Goal: Task Accomplishment & Management: Complete application form

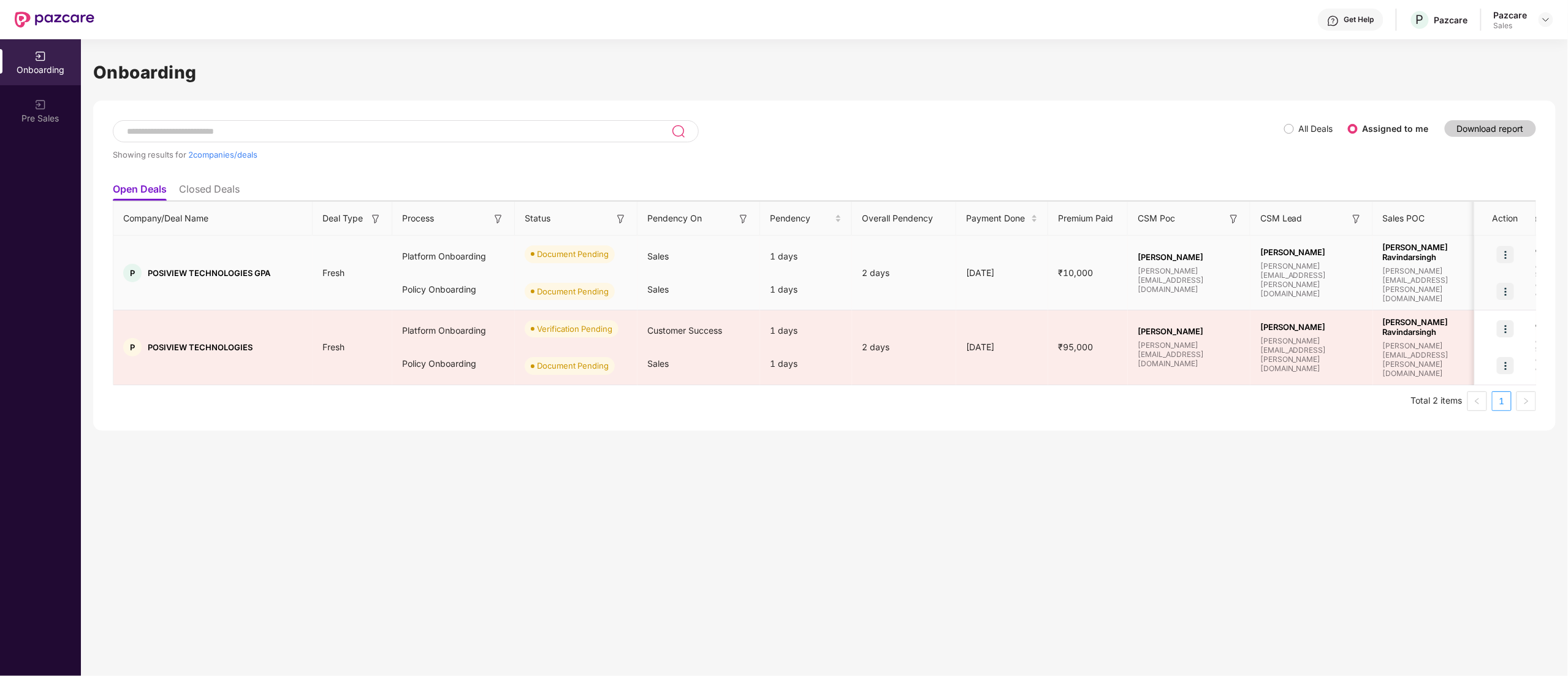
click at [684, 289] on div "Sales" at bounding box center [699, 289] width 122 height 33
click at [1506, 255] on img at bounding box center [1506, 255] width 17 height 17
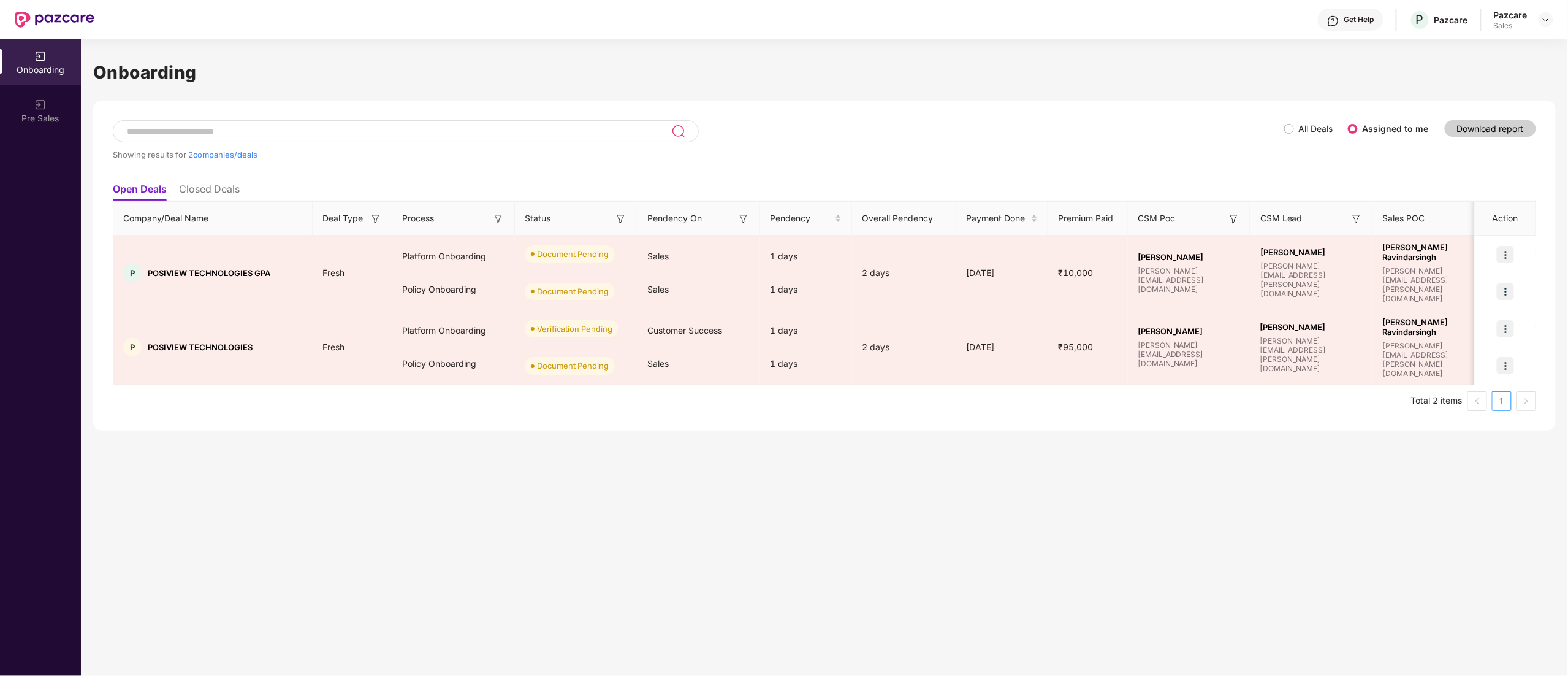
click at [1282, 438] on div "Onboarding Showing results for 2 companies/deals All Deals Assigned to me Downl…" at bounding box center [825, 357] width 1488 height 637
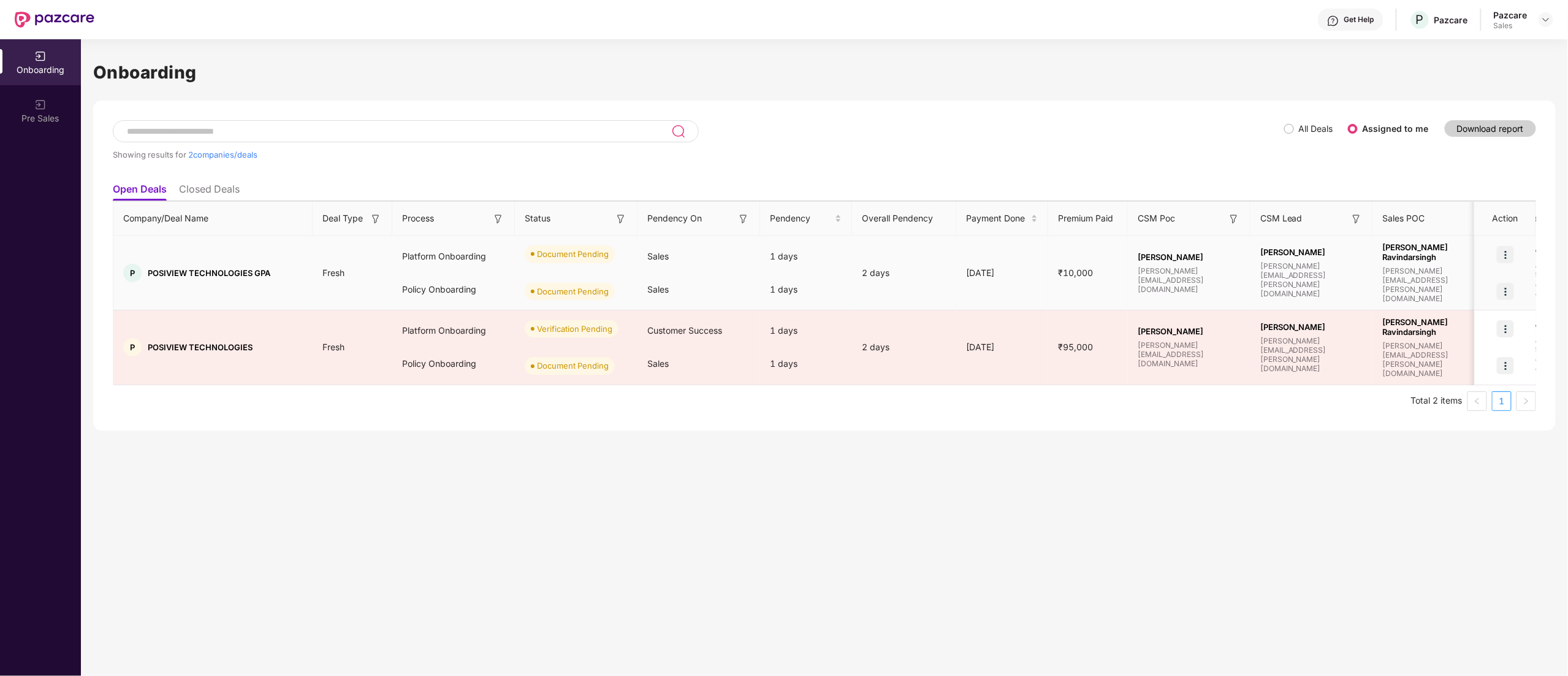
click at [1512, 286] on img at bounding box center [1506, 291] width 17 height 17
click at [1462, 325] on span "Upload Documents" at bounding box center [1448, 322] width 101 height 13
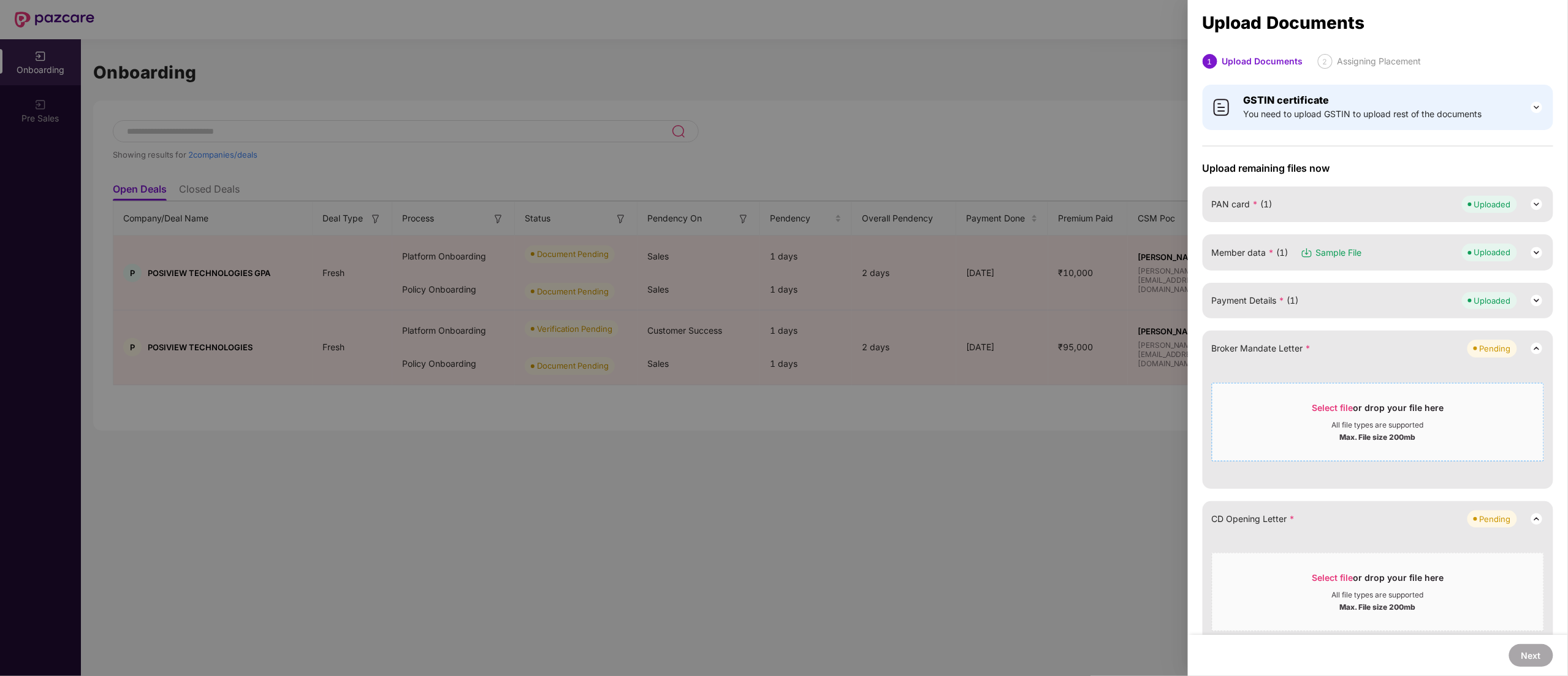
click at [1323, 411] on span "Select file" at bounding box center [1333, 408] width 41 height 11
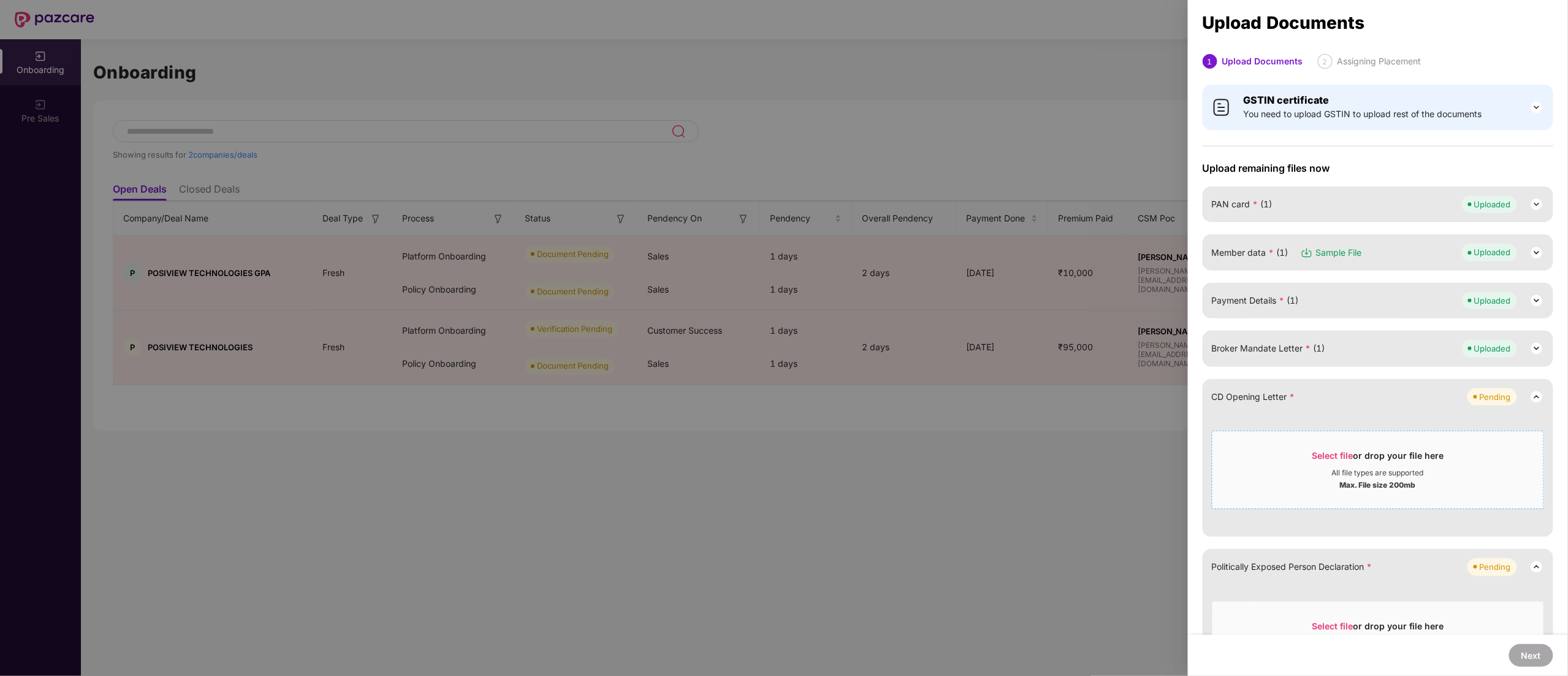
click at [1389, 461] on div "Select file or drop your file here" at bounding box center [1379, 459] width 132 height 19
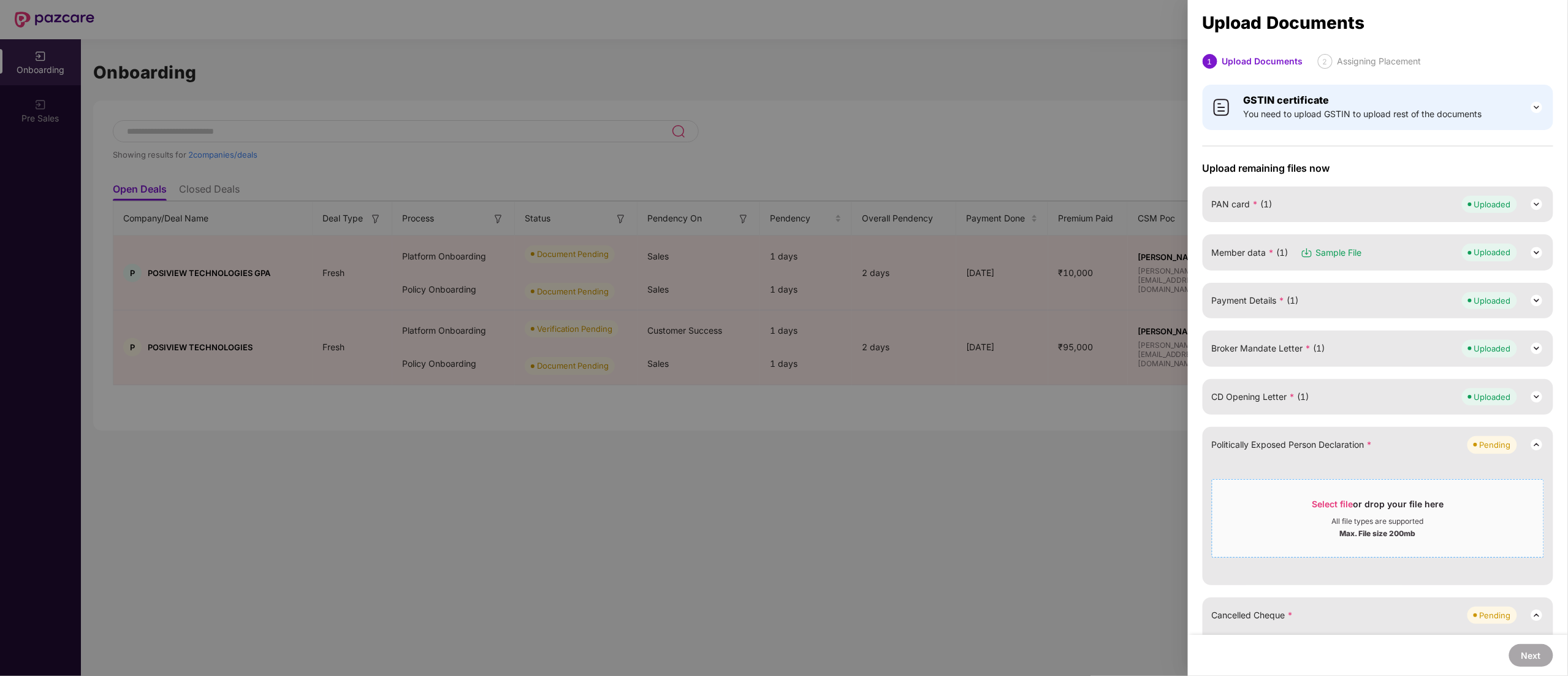
click at [1350, 495] on span "Select file or drop your file here All file types are supported Max. File size …" at bounding box center [1378, 519] width 331 height 59
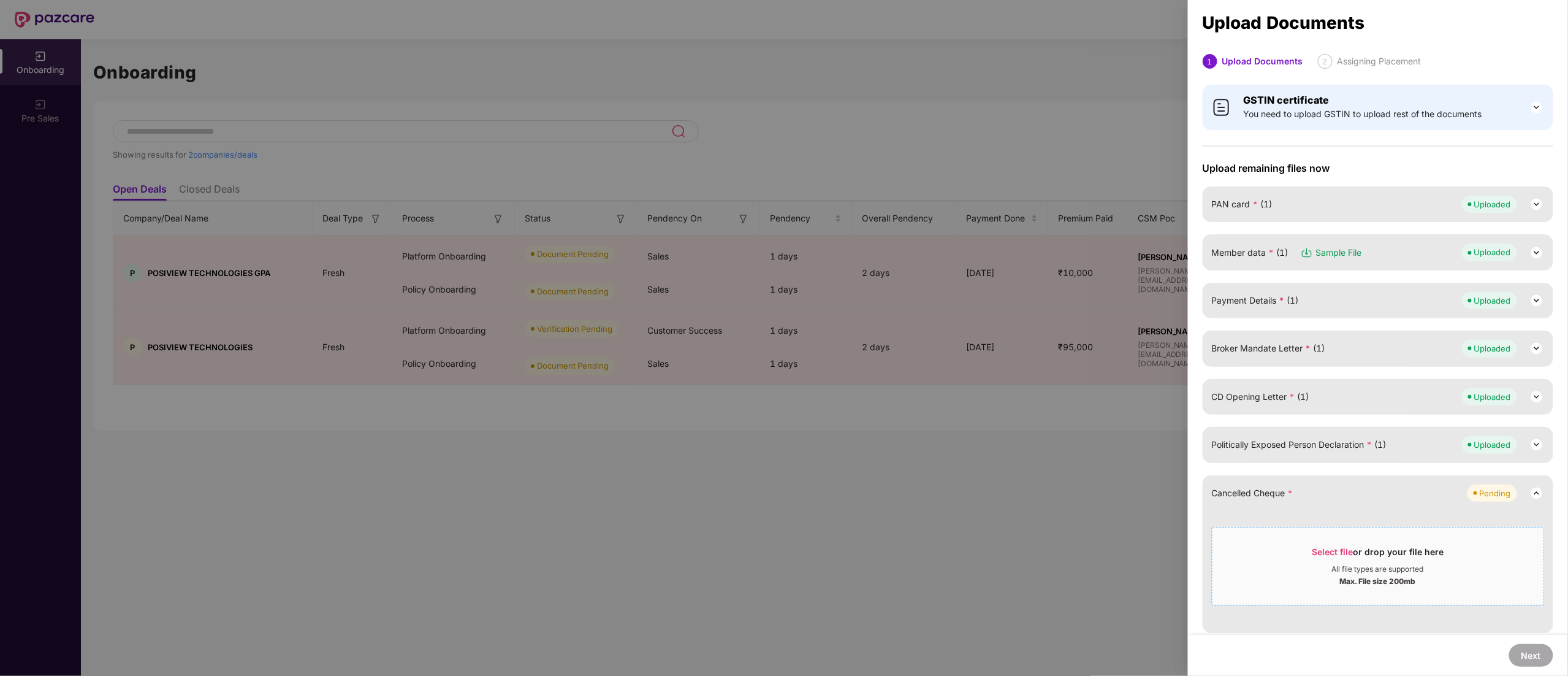
click at [1324, 555] on span "Select file" at bounding box center [1333, 552] width 41 height 11
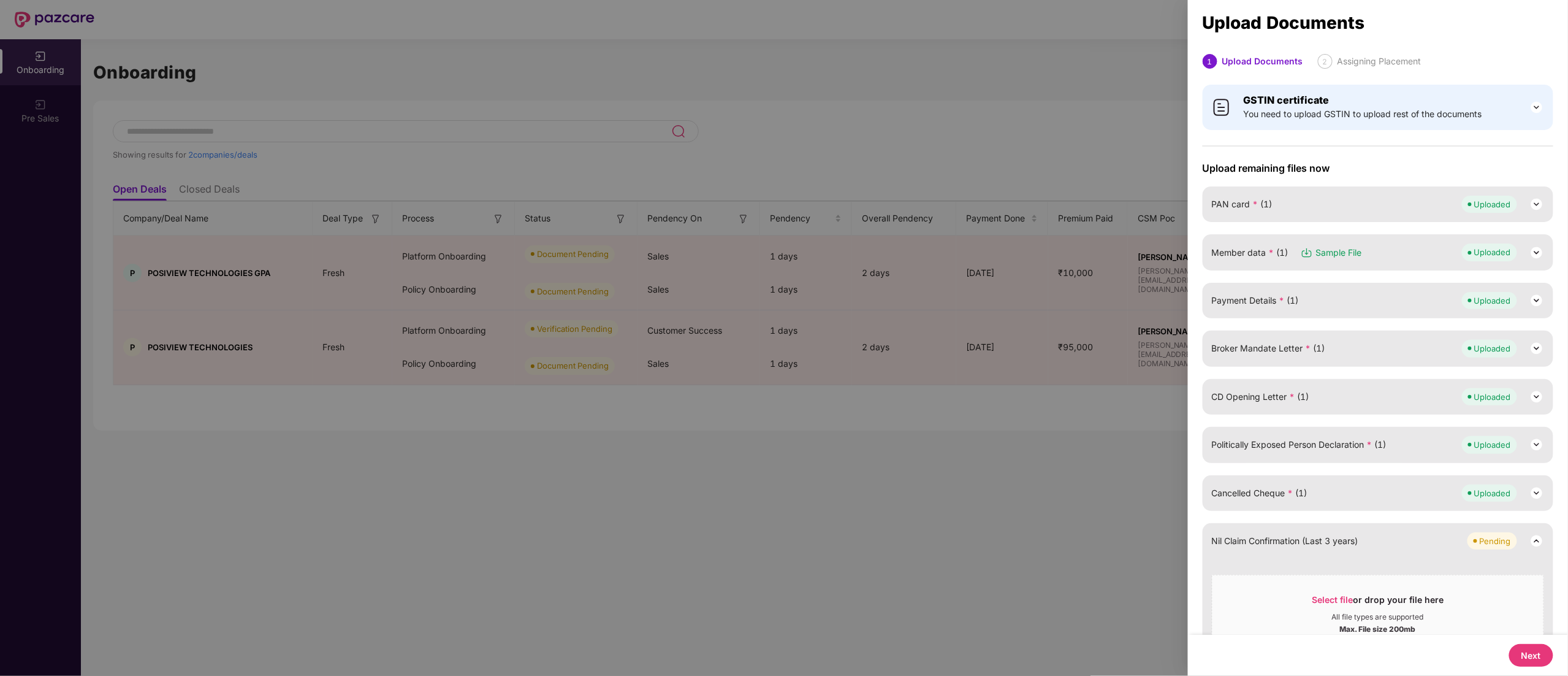
click at [1330, 549] on div "Nil Claim Confirmation (Last 3 years) Pending" at bounding box center [1378, 540] width 332 height 17
click at [1538, 662] on button "Next" at bounding box center [1531, 655] width 44 height 22
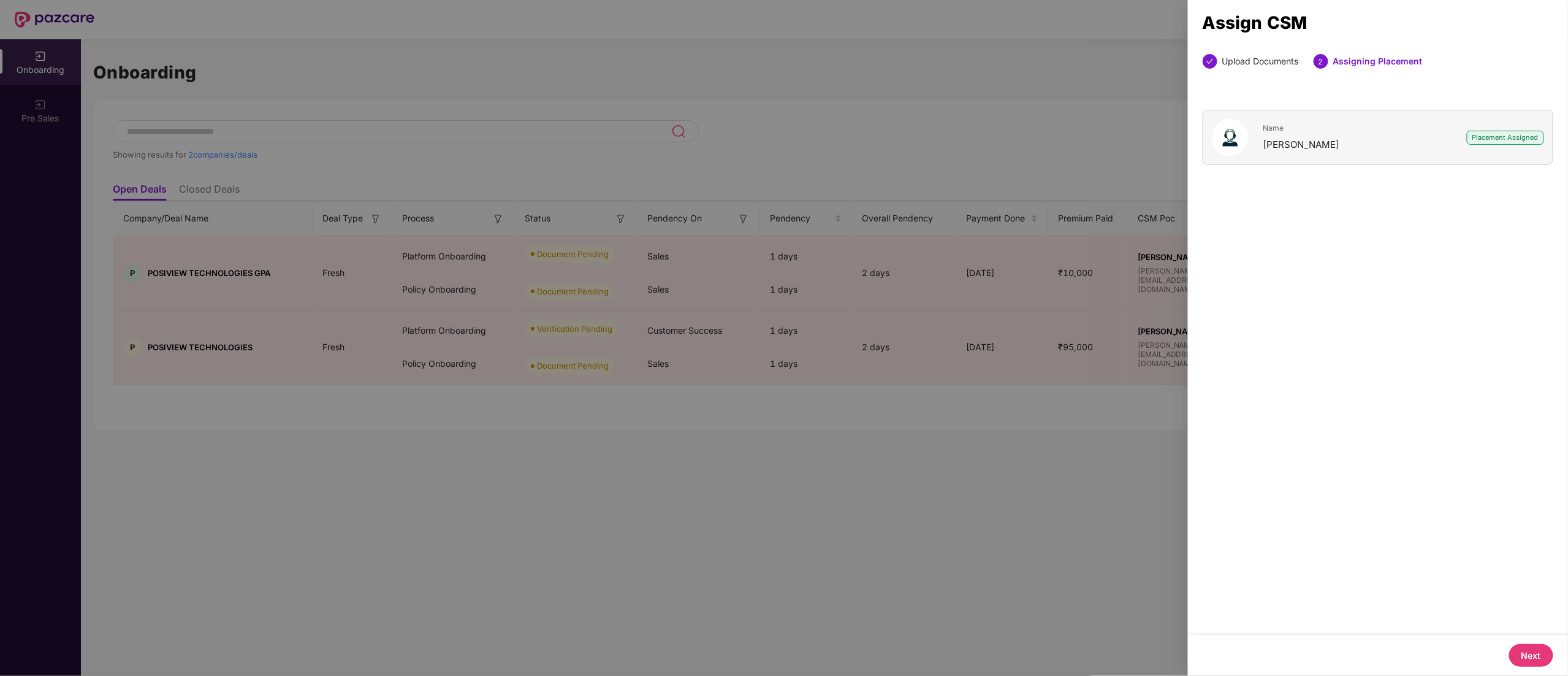
click at [1530, 662] on button "Next" at bounding box center [1531, 655] width 44 height 22
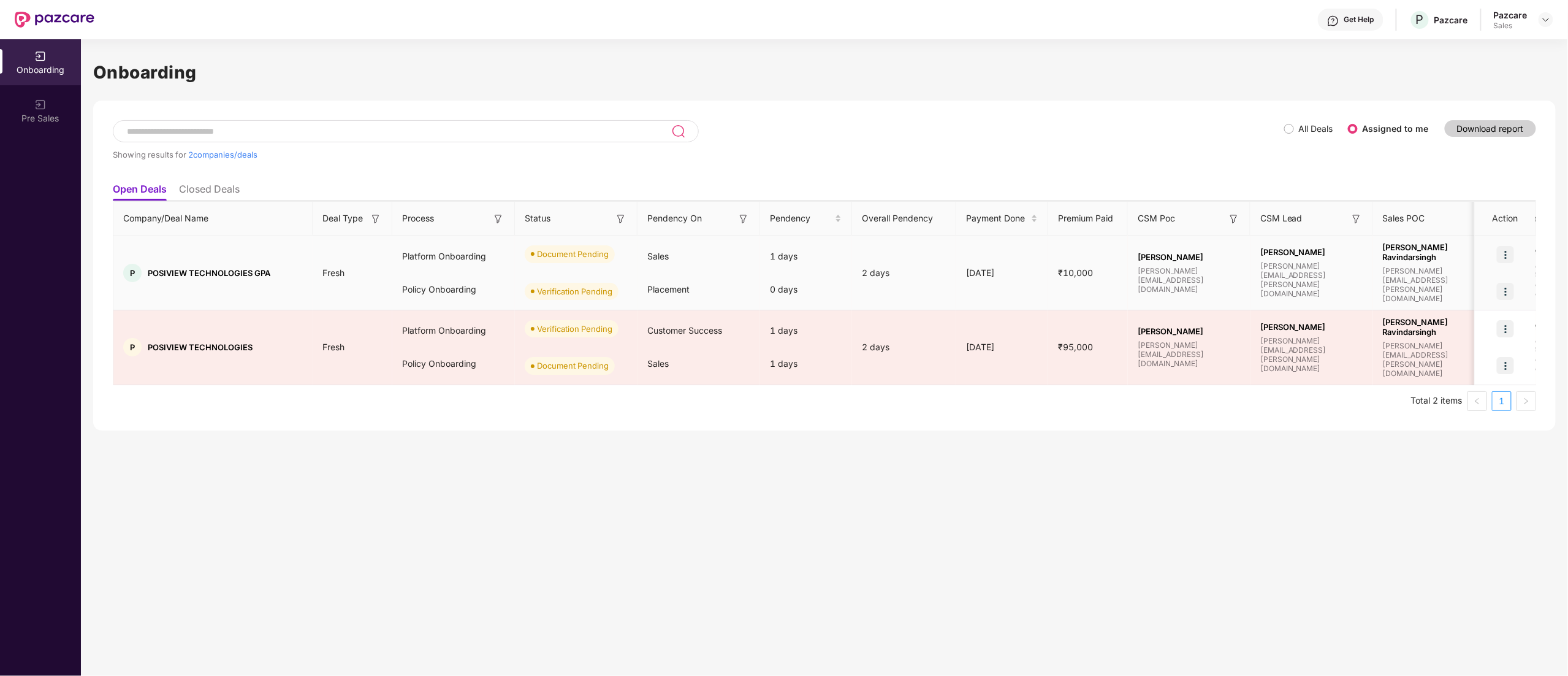
click at [1508, 285] on img at bounding box center [1506, 291] width 17 height 17
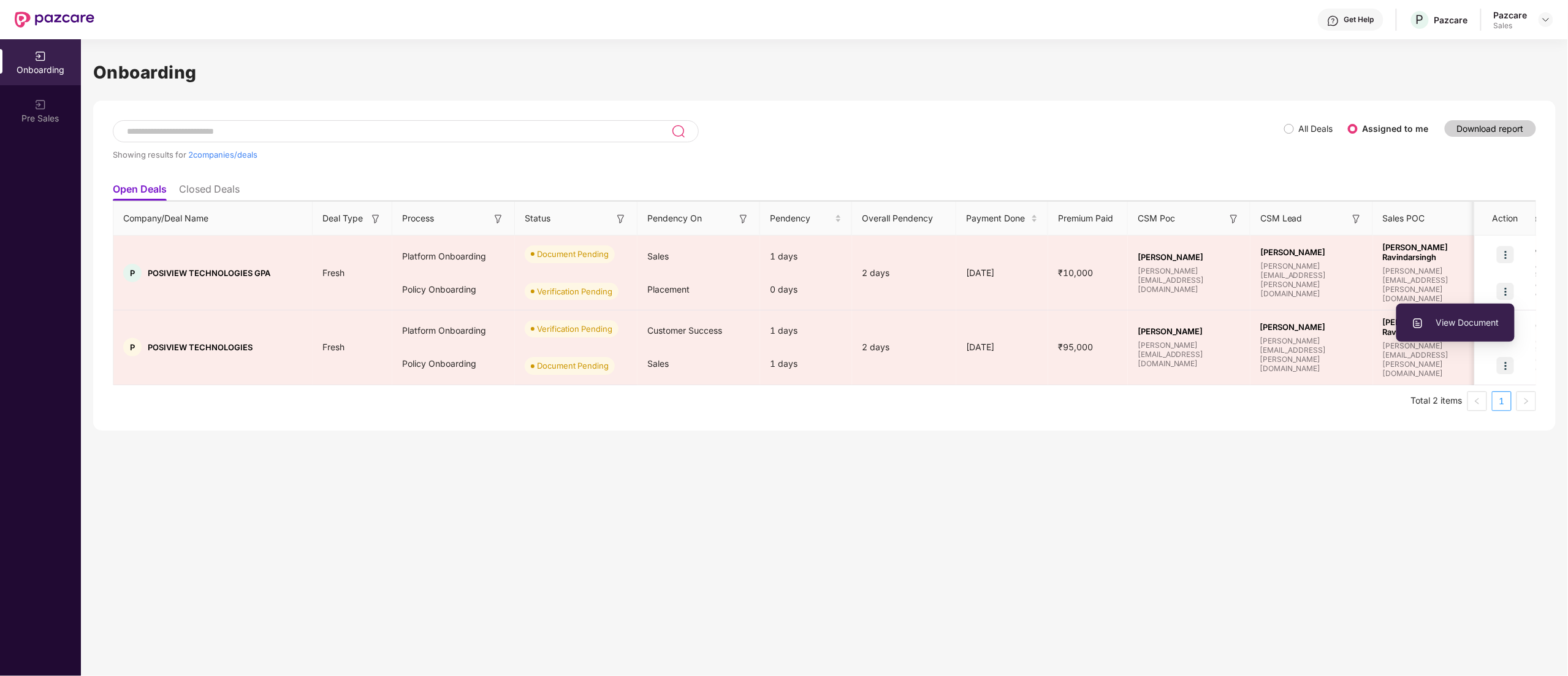
click at [1436, 497] on div "Onboarding Showing results for 2 companies/deals All Deals Assigned to me Downl…" at bounding box center [825, 357] width 1488 height 637
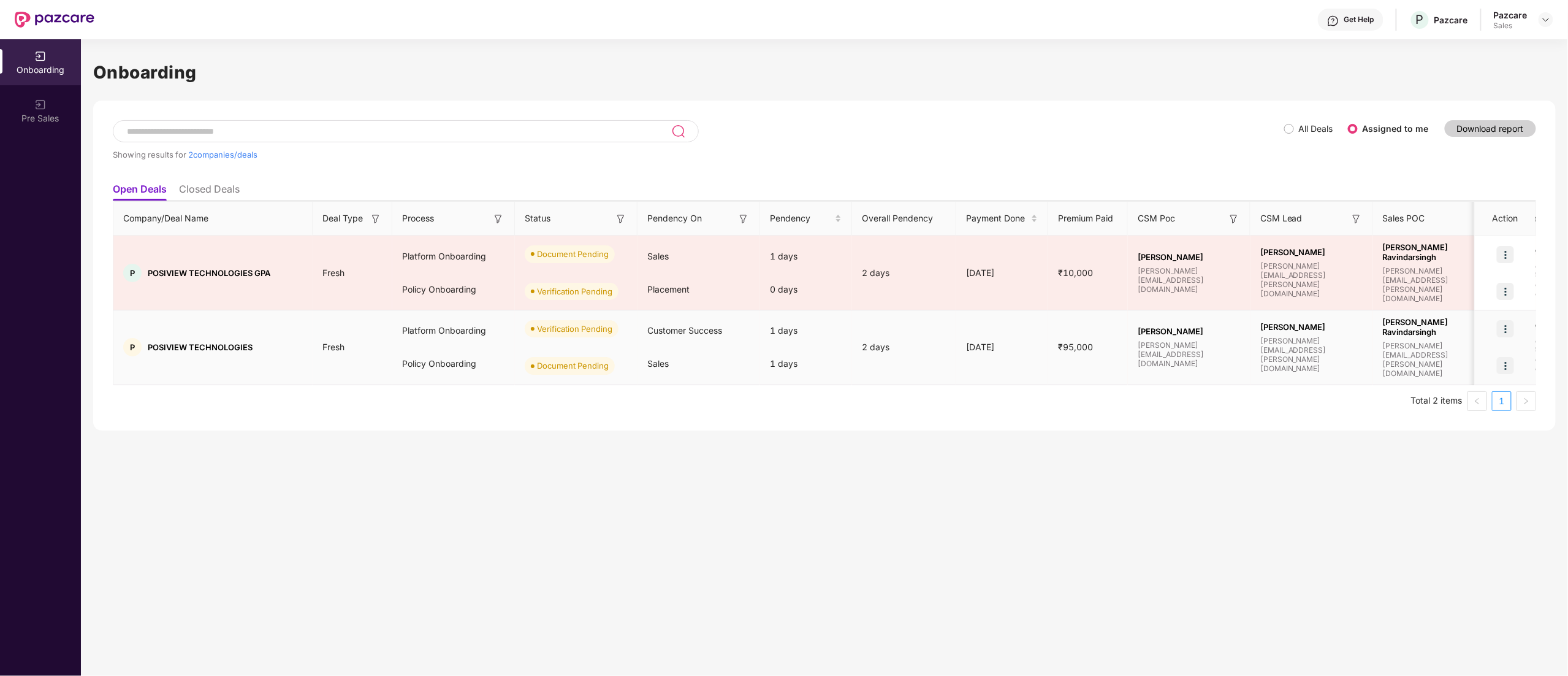
click at [1511, 371] on img at bounding box center [1506, 365] width 17 height 17
click at [1484, 397] on span "Upload Documents" at bounding box center [1448, 397] width 101 height 13
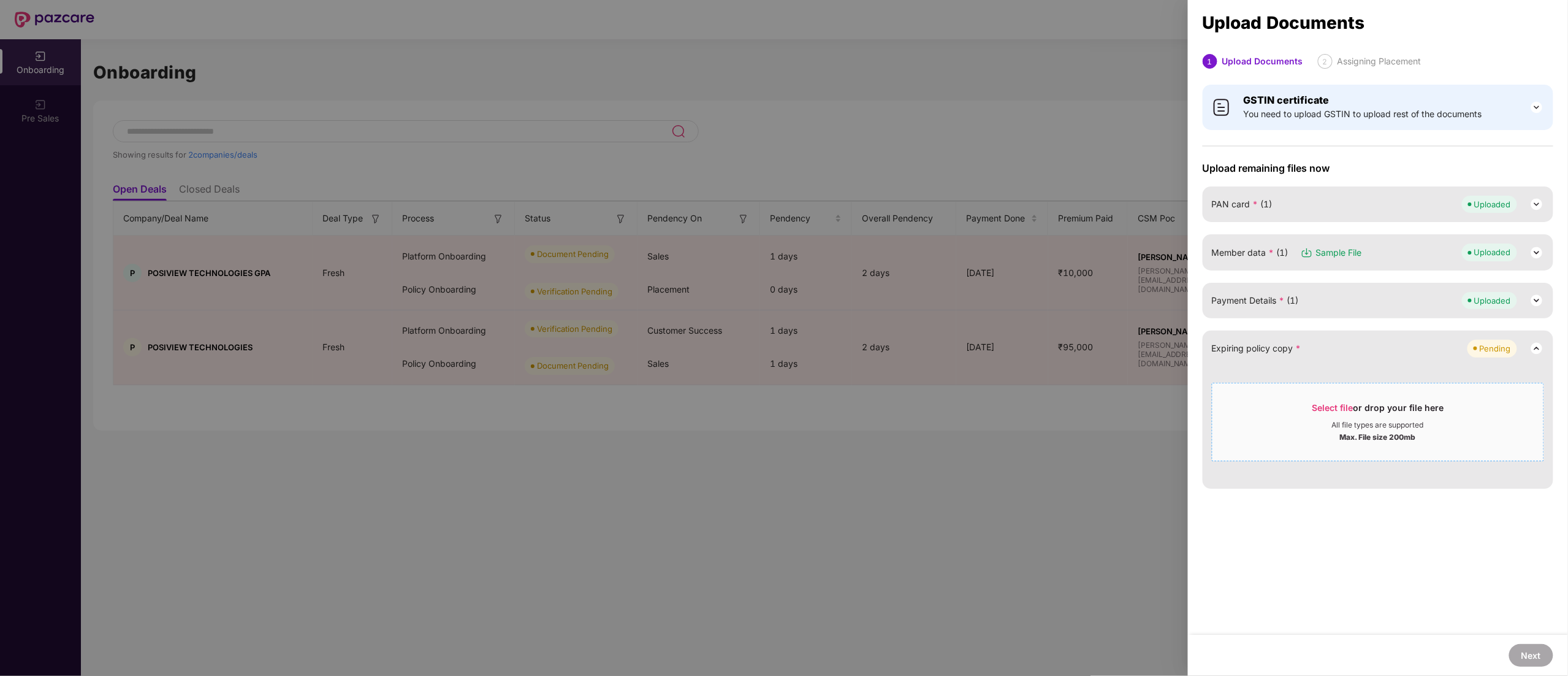
click at [1327, 417] on div "Select file or drop your file here" at bounding box center [1379, 411] width 132 height 19
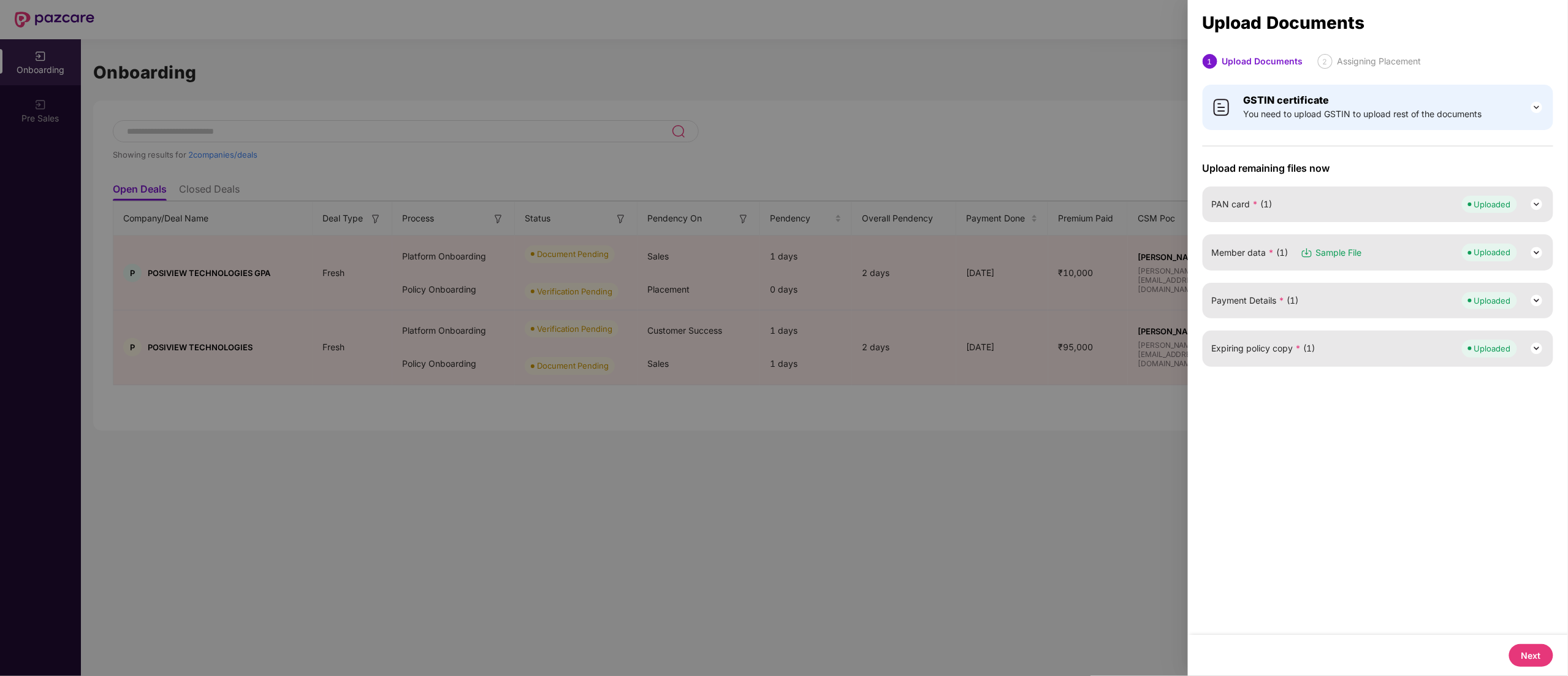
click at [1523, 658] on button "Next" at bounding box center [1531, 655] width 44 height 22
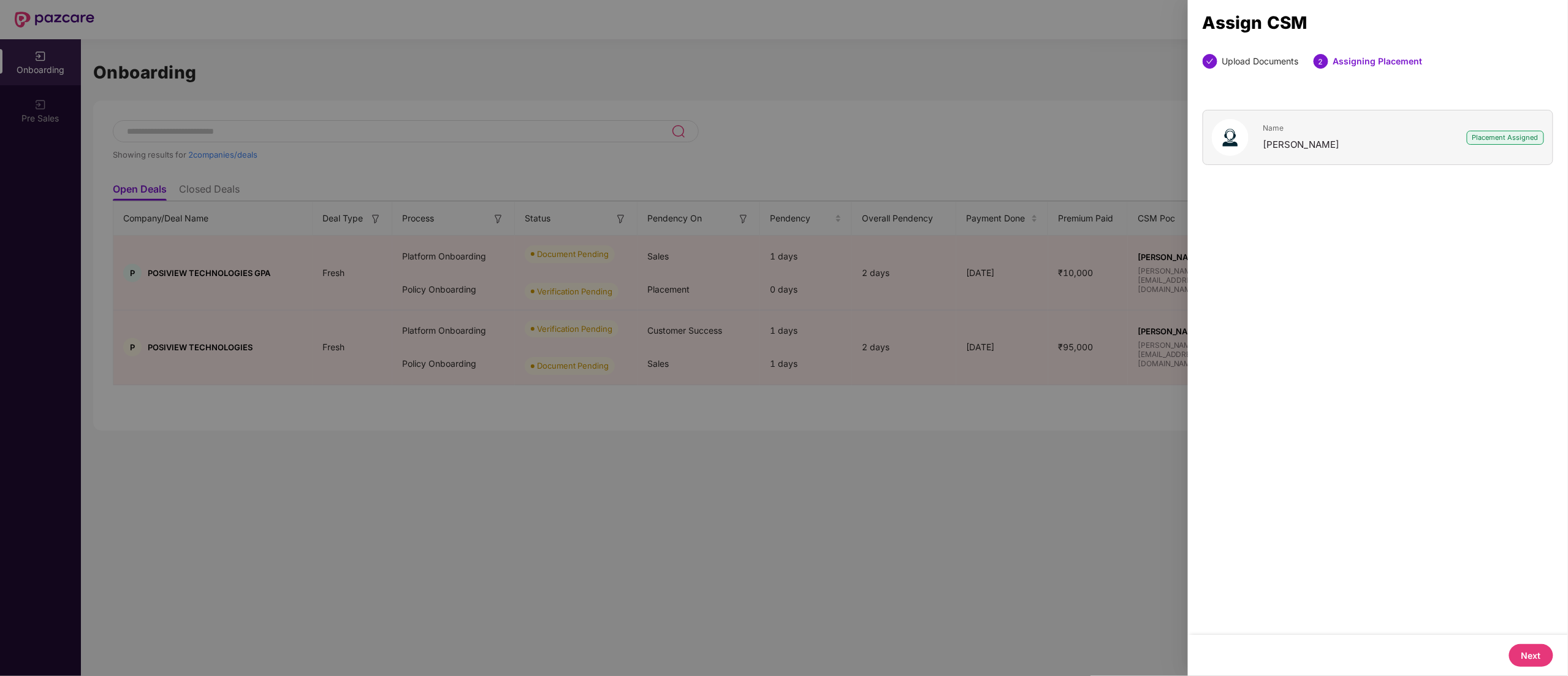
click at [1533, 655] on button "Next" at bounding box center [1531, 655] width 44 height 22
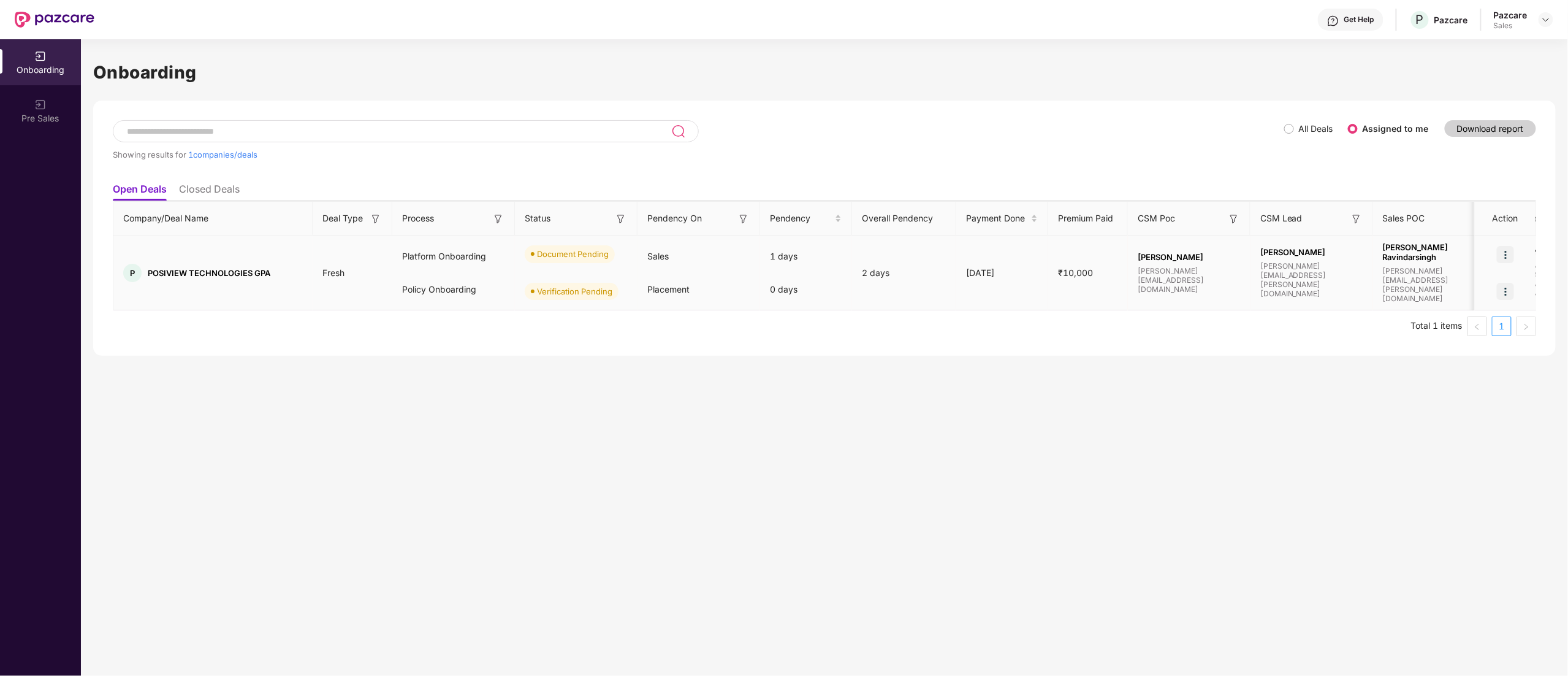
click at [1502, 289] on img at bounding box center [1506, 291] width 17 height 17
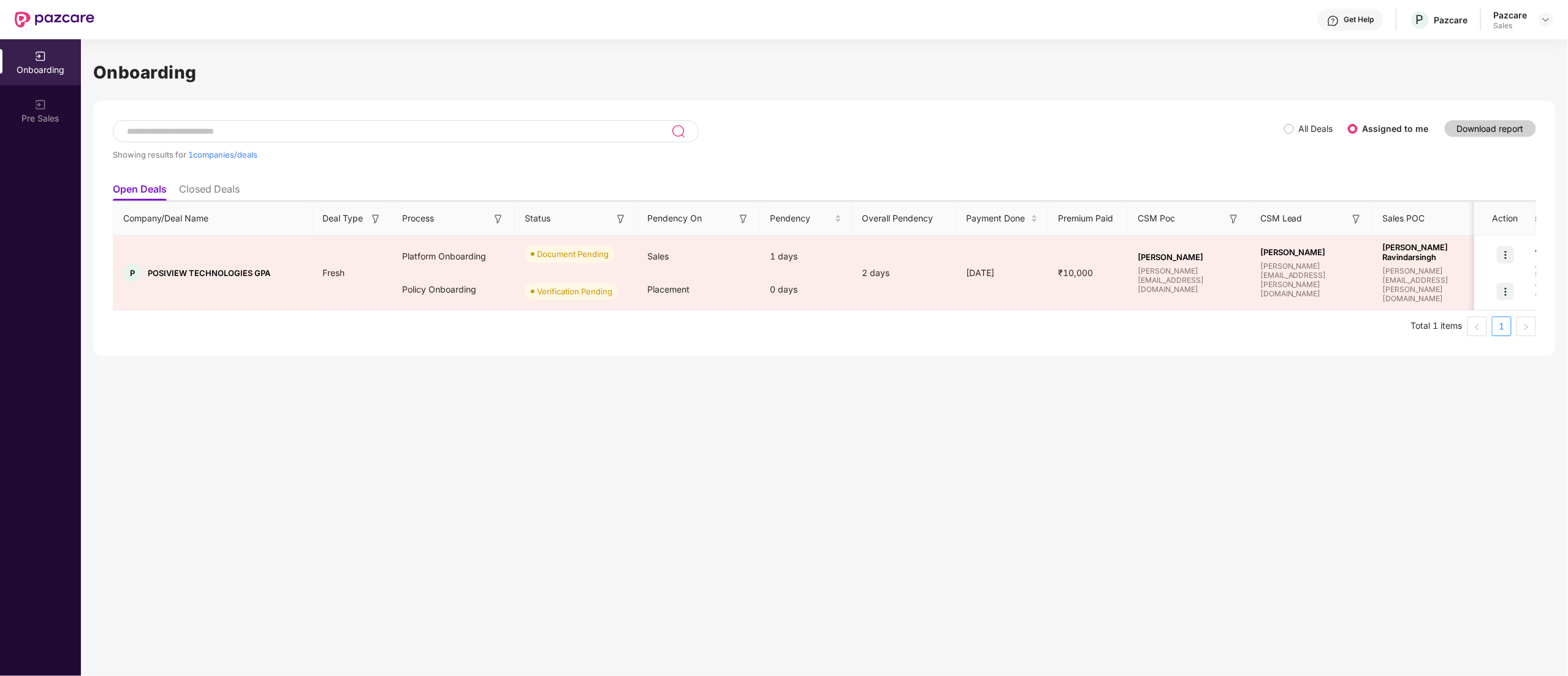
click at [1003, 409] on div "Onboarding Showing results for 1 companies/deals All Deals Assigned to me Downl…" at bounding box center [825, 357] width 1488 height 637
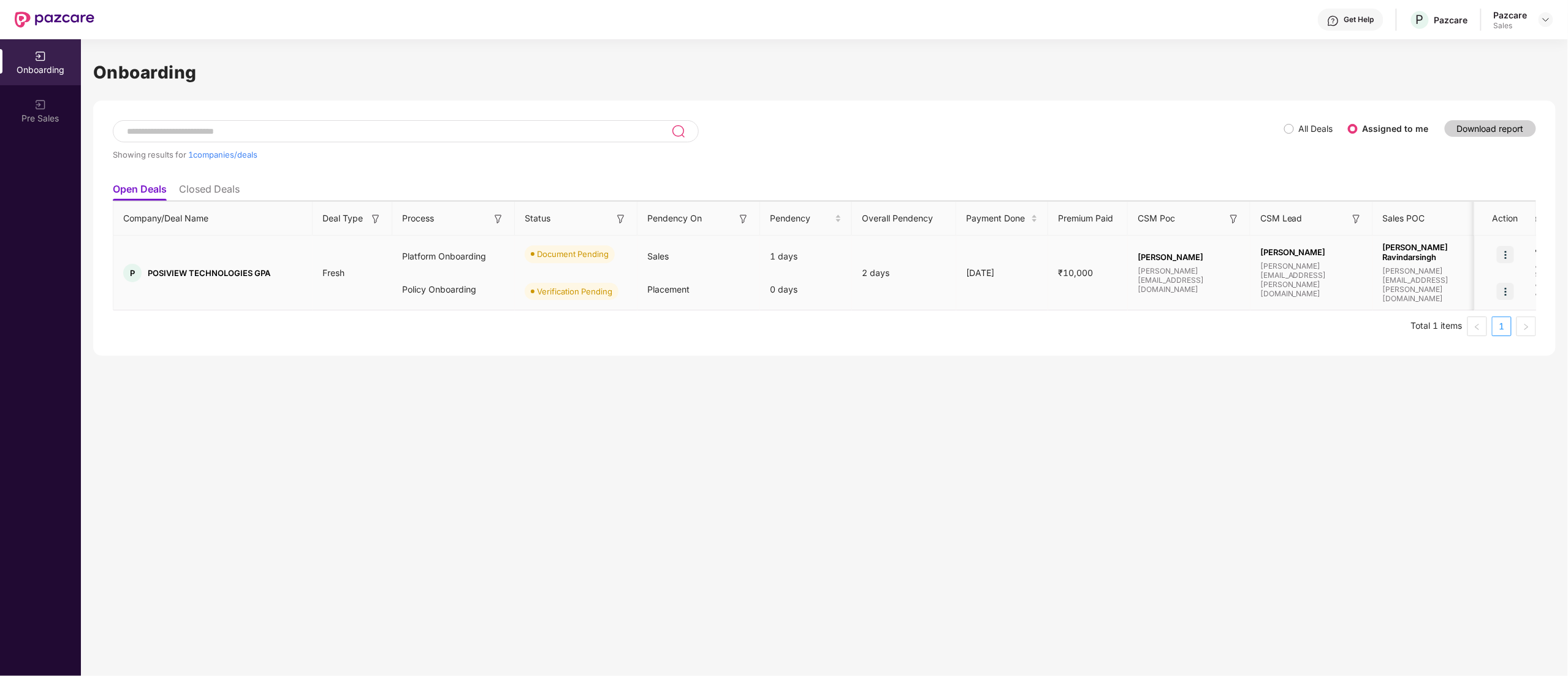
click at [253, 271] on span "POSIVIEW TECHNOLOGIES GPA" at bounding box center [209, 272] width 122 height 10
drag, startPoint x: 147, startPoint y: 271, endPoint x: 251, endPoint y: 275, distance: 104.1
click at [251, 275] on div "P POSIVIEW TECHNOLOGIES GPA" at bounding box center [212, 272] width 199 height 19
copy span "POSIVIEW TECHNOLOGIES"
